Goal: Find specific page/section: Find specific page/section

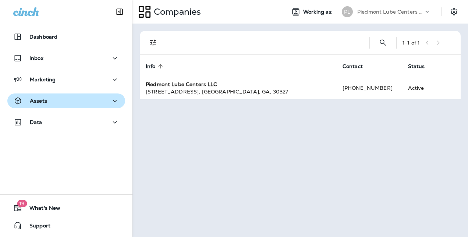
click at [70, 105] on button "Assets" at bounding box center [66, 101] width 118 height 15
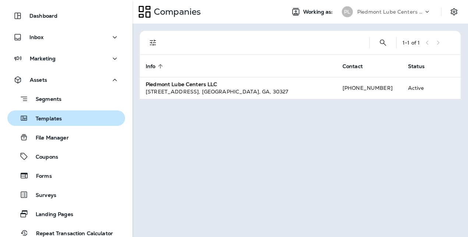
scroll to position [37, 0]
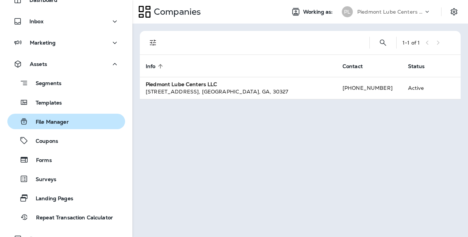
click at [57, 120] on p "File Manager" at bounding box center [48, 122] width 41 height 7
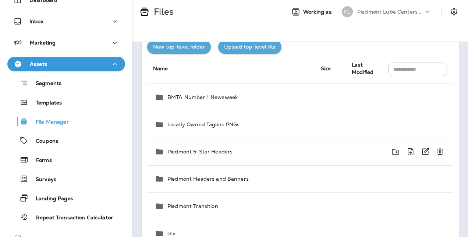
scroll to position [74, 0]
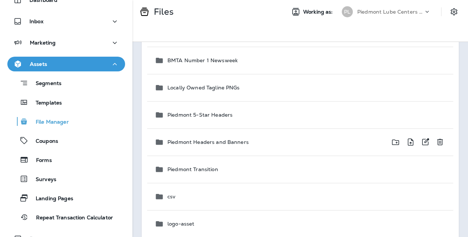
click at [225, 144] on p "Piedmont Headers and Banners" at bounding box center [208, 142] width 81 height 6
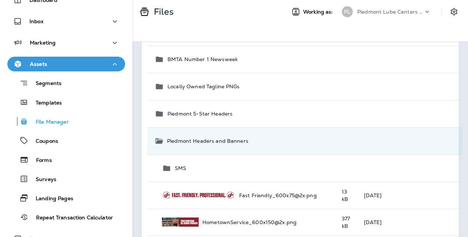
scroll to position [0, 0]
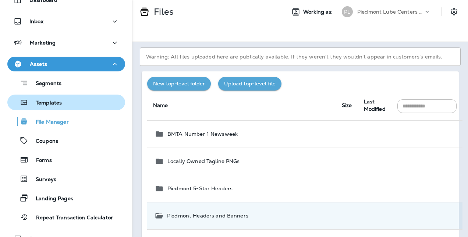
click at [54, 105] on p "Templates" at bounding box center [45, 103] width 34 height 7
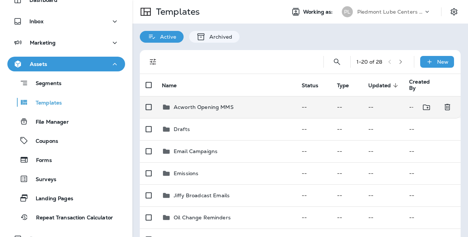
click at [198, 108] on p "Acworth Opening MMS" at bounding box center [204, 107] width 60 height 6
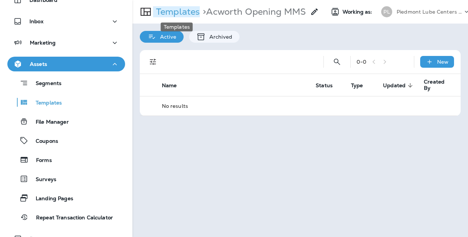
click at [176, 15] on p "Templates" at bounding box center [176, 11] width 47 height 11
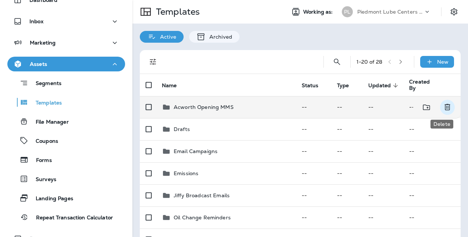
click at [444, 107] on icon "Delete" at bounding box center [447, 107] width 9 height 9
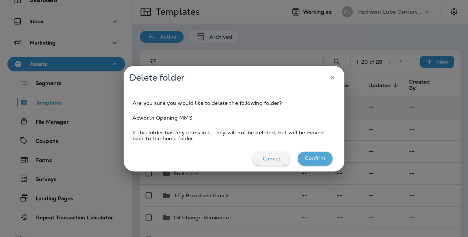
click at [282, 159] on div "Cancel" at bounding box center [272, 159] width 26 height 10
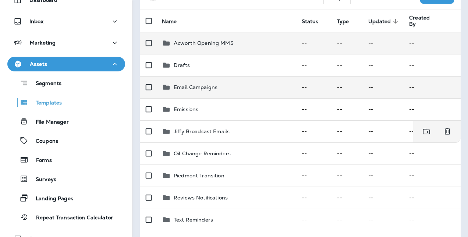
scroll to position [74, 0]
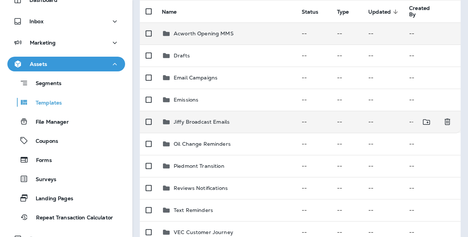
click at [227, 123] on p "Jiffy Broadcast Emails" at bounding box center [202, 122] width 56 height 6
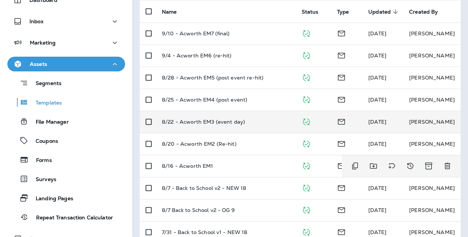
scroll to position [110, 0]
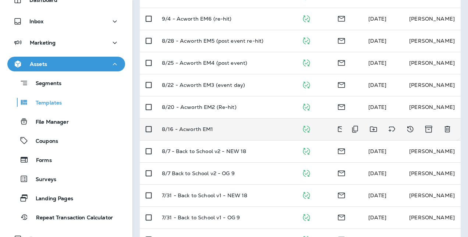
click at [192, 129] on p "8/16 - Acworth EM1" at bounding box center [188, 129] width 52 height 6
